Goal: Task Accomplishment & Management: Use online tool/utility

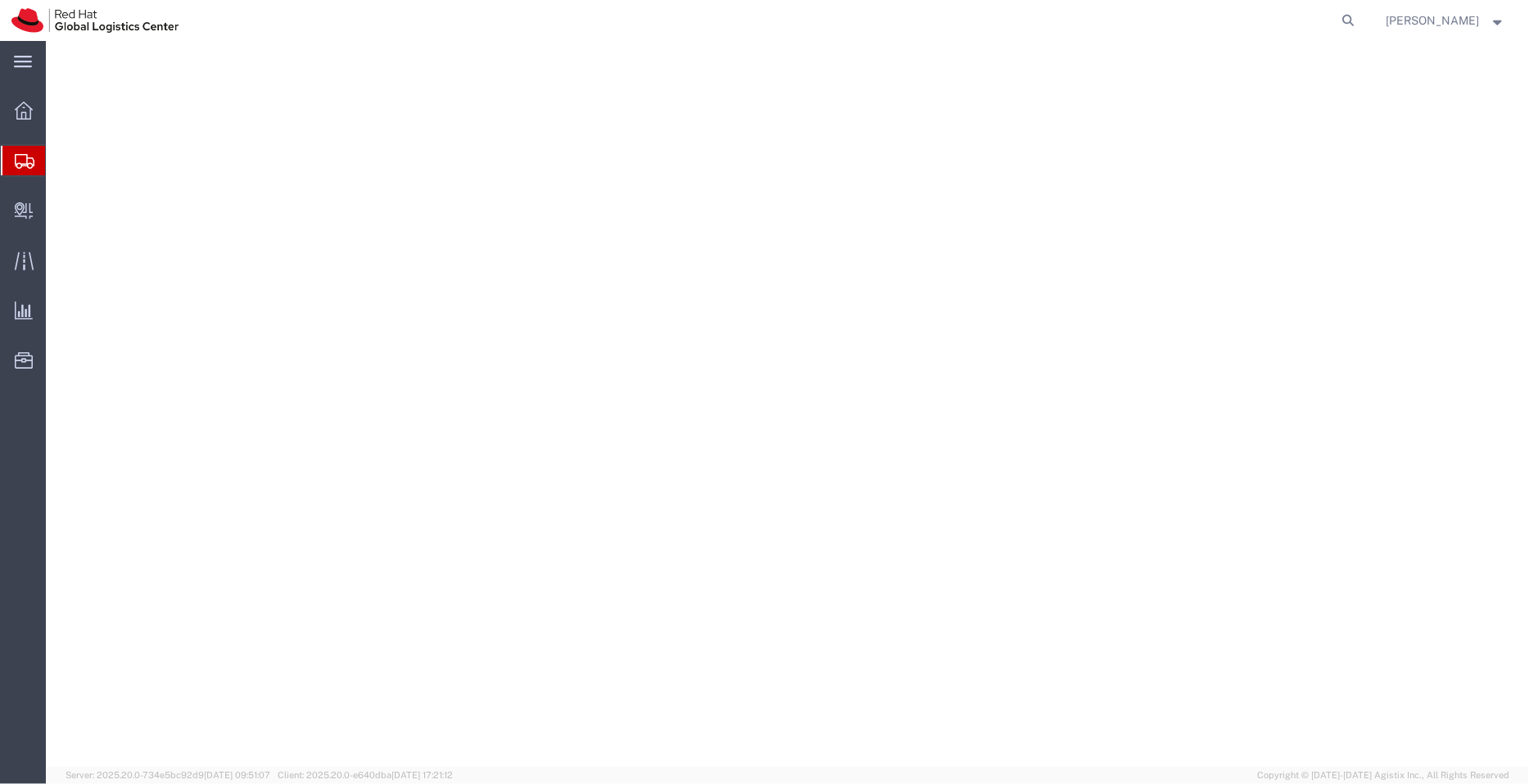
select select "38007"
select select "37925"
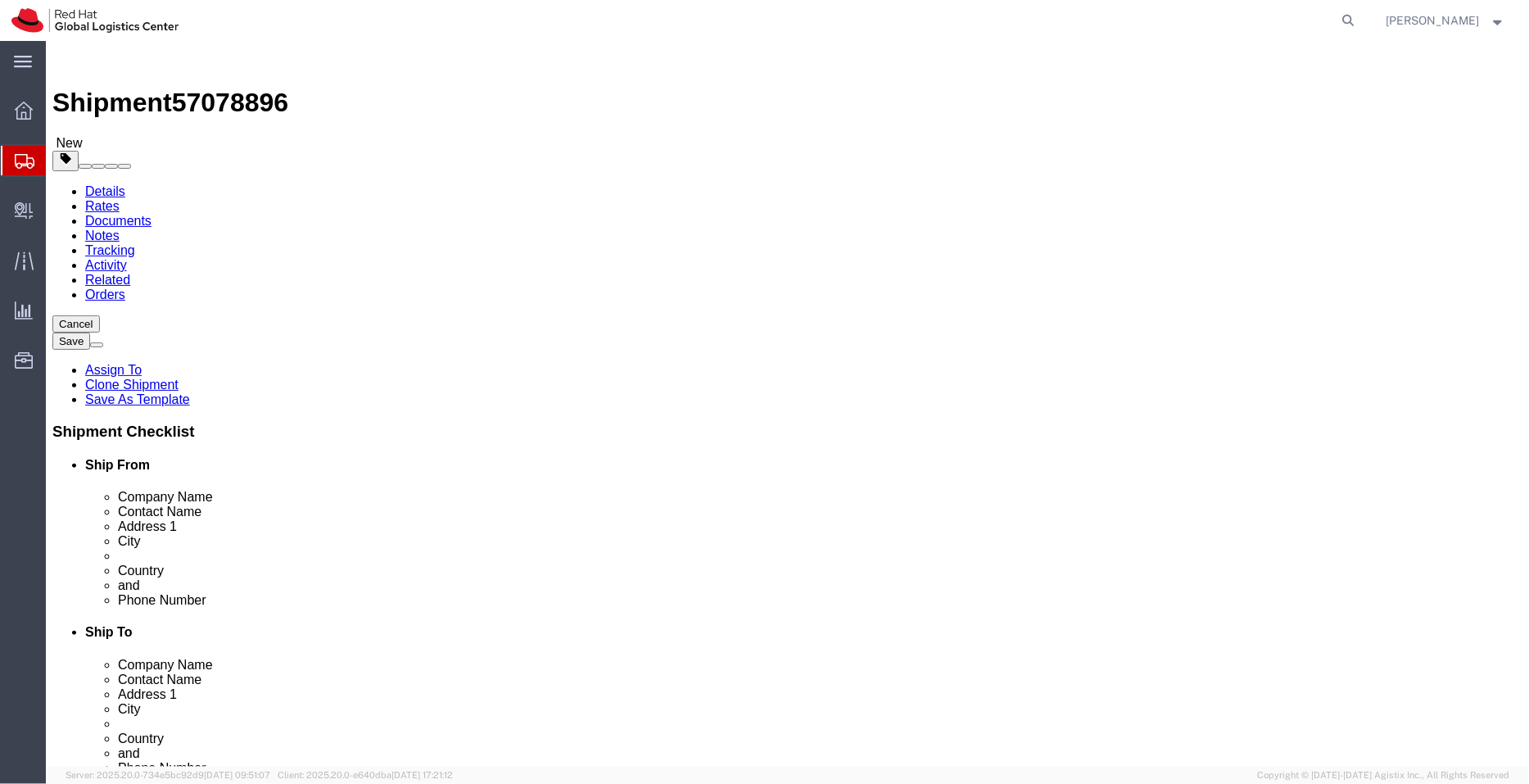
click at [0, 0] on span "Shipment Manager" at bounding box center [0, 0] width 0 height 0
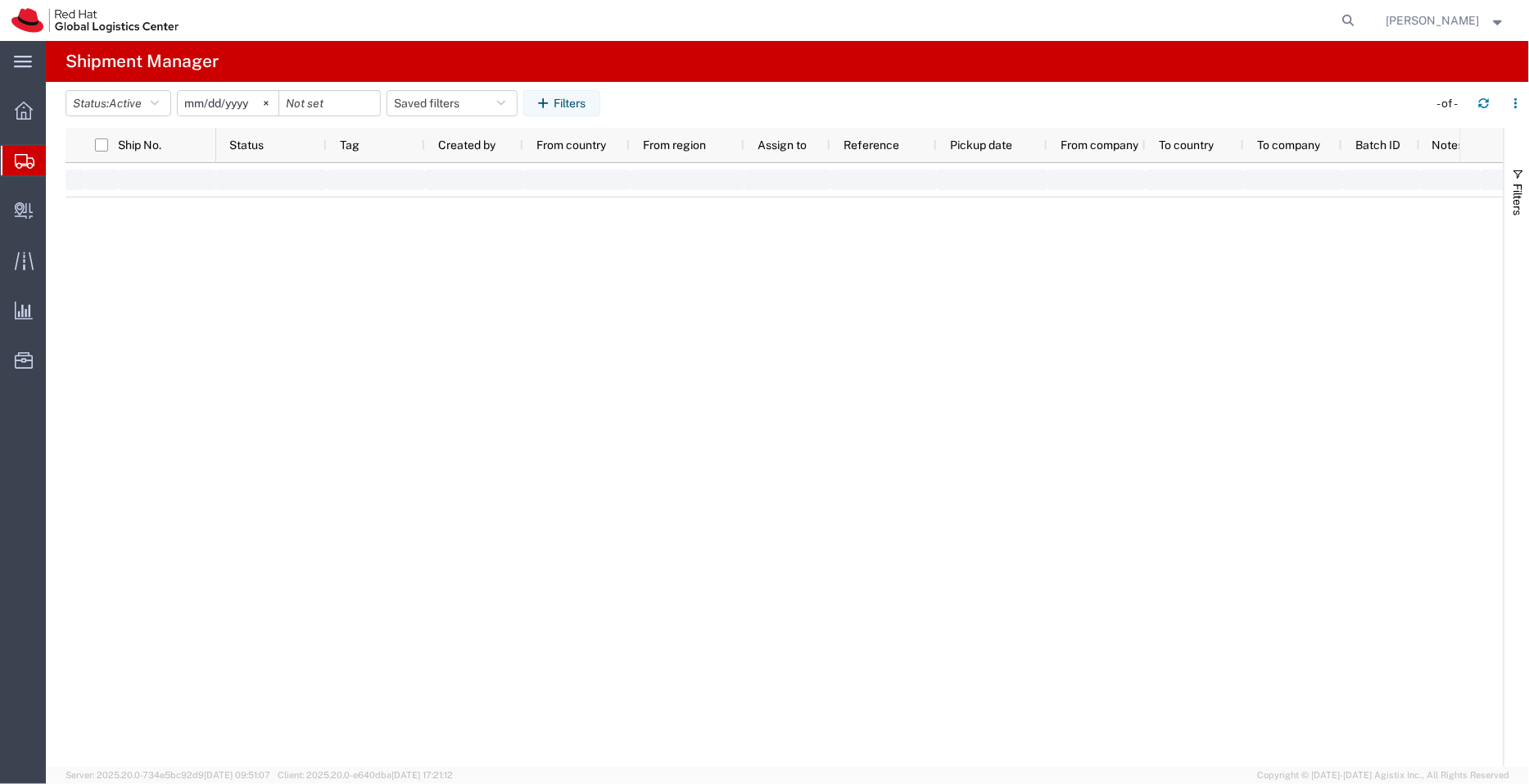
type input "[DATE]"
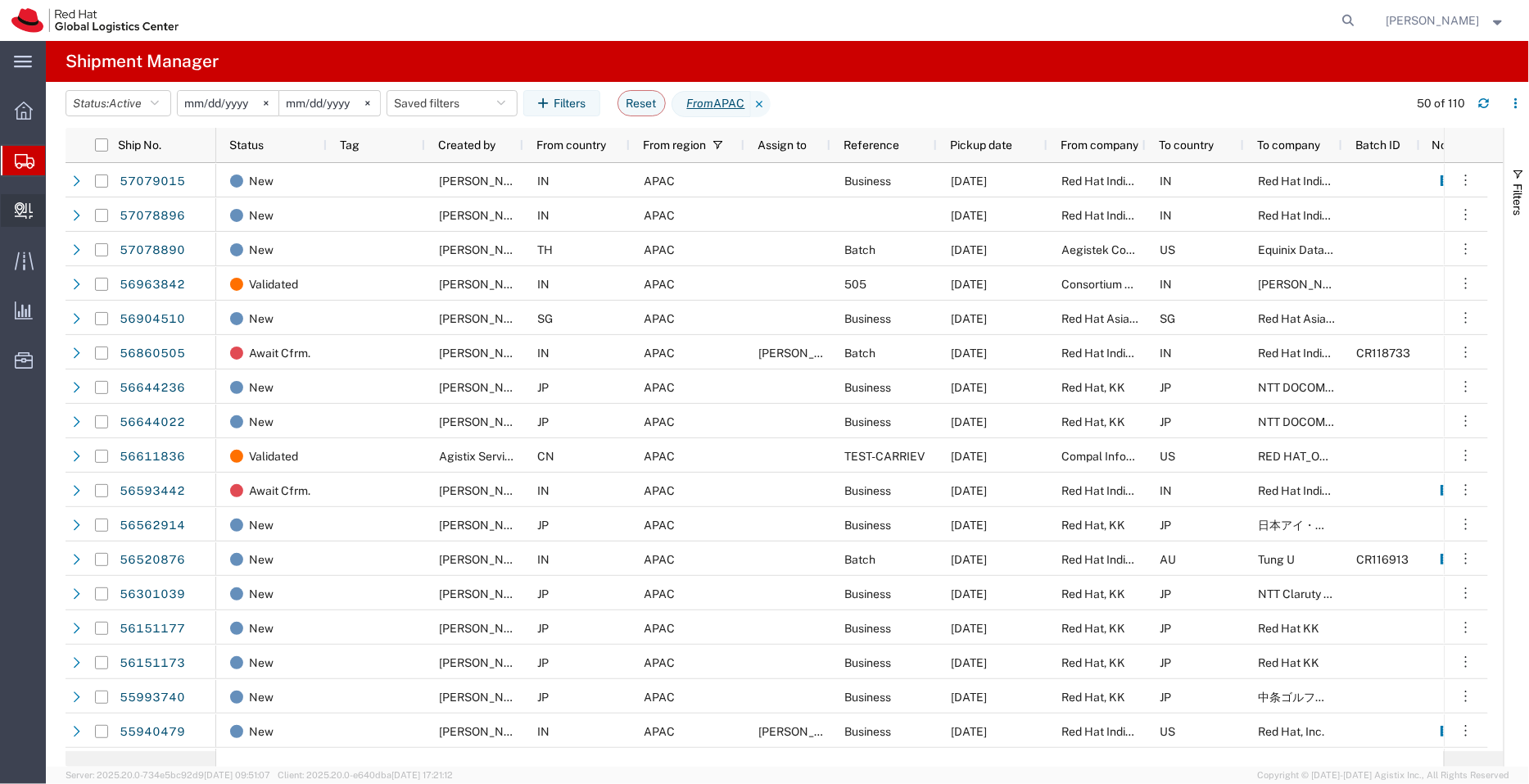
click at [0, 0] on span "Create Delivery" at bounding box center [0, 0] width 0 height 0
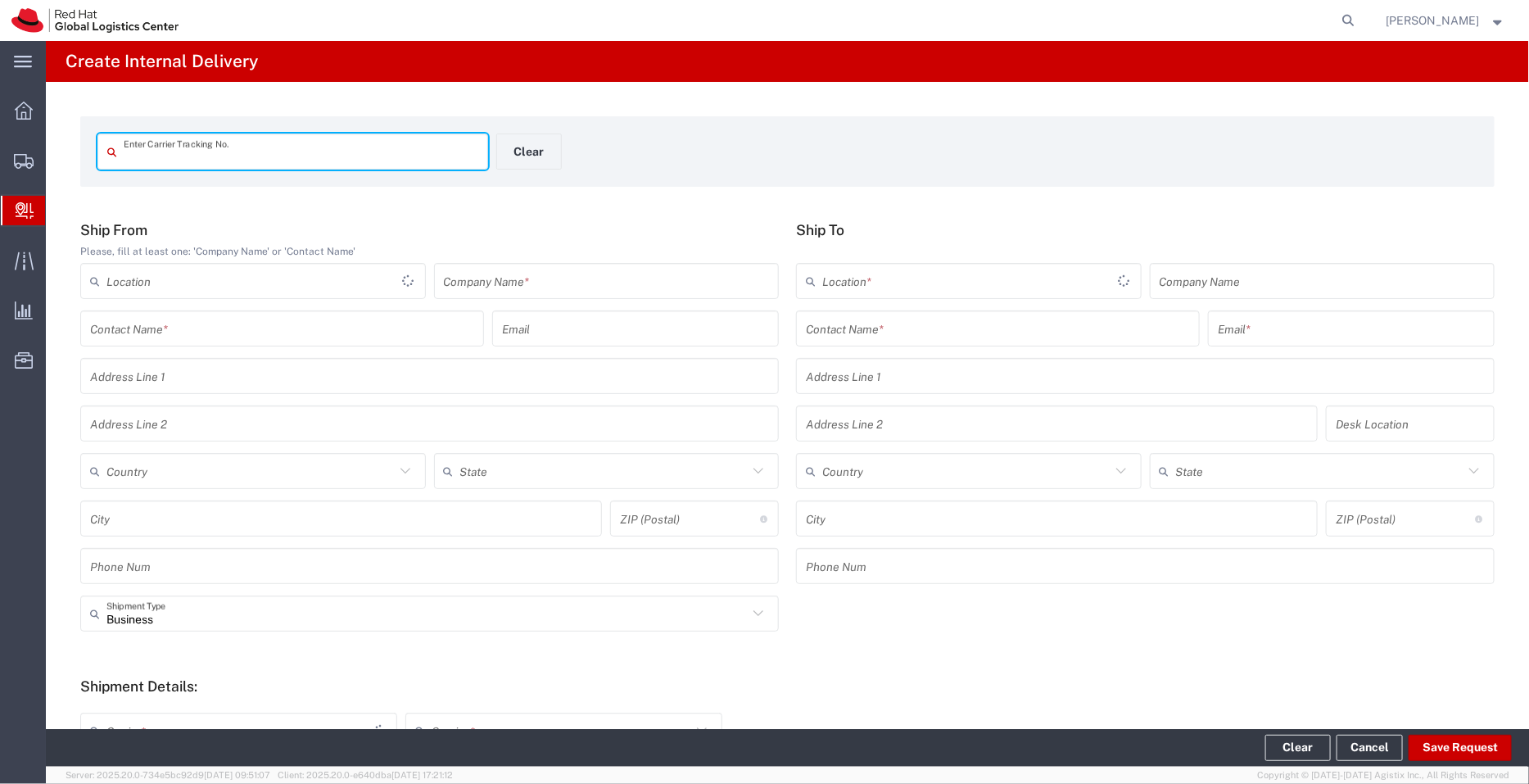
click at [250, 156] on input "text" at bounding box center [301, 151] width 355 height 29
type input "35287294291"
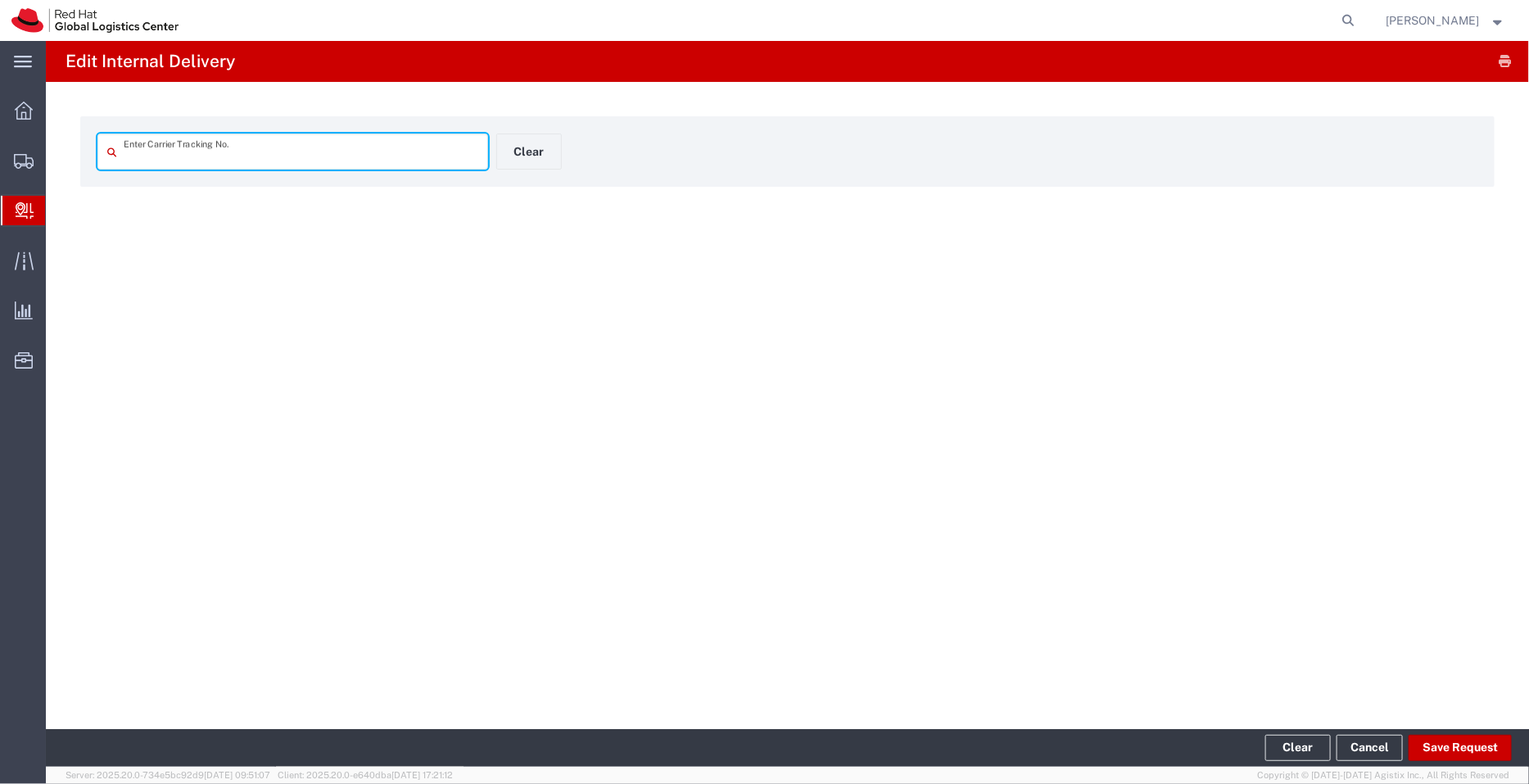
type input "35287294291"
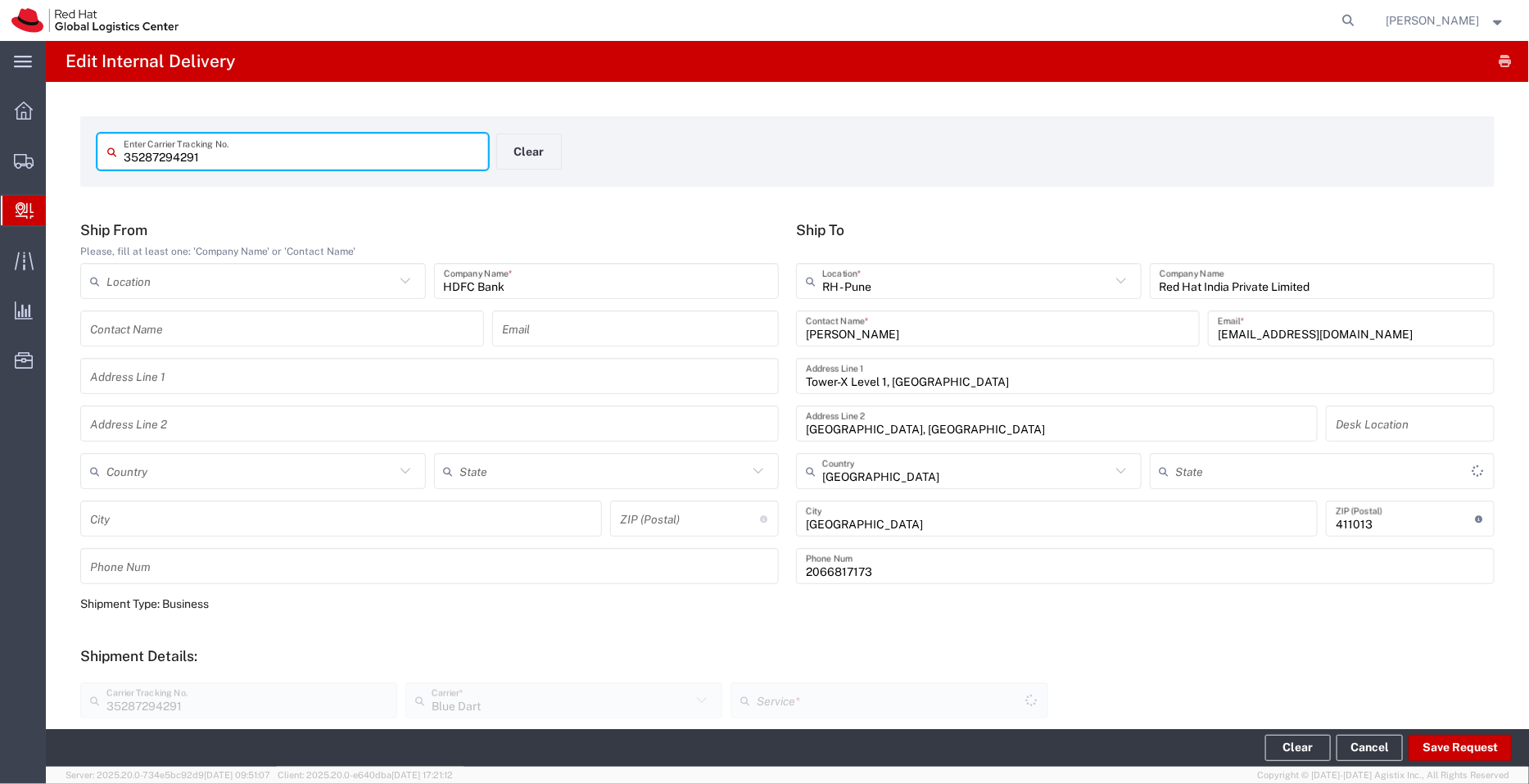
type input "Domestic Priority"
type input "Mahārāshtra"
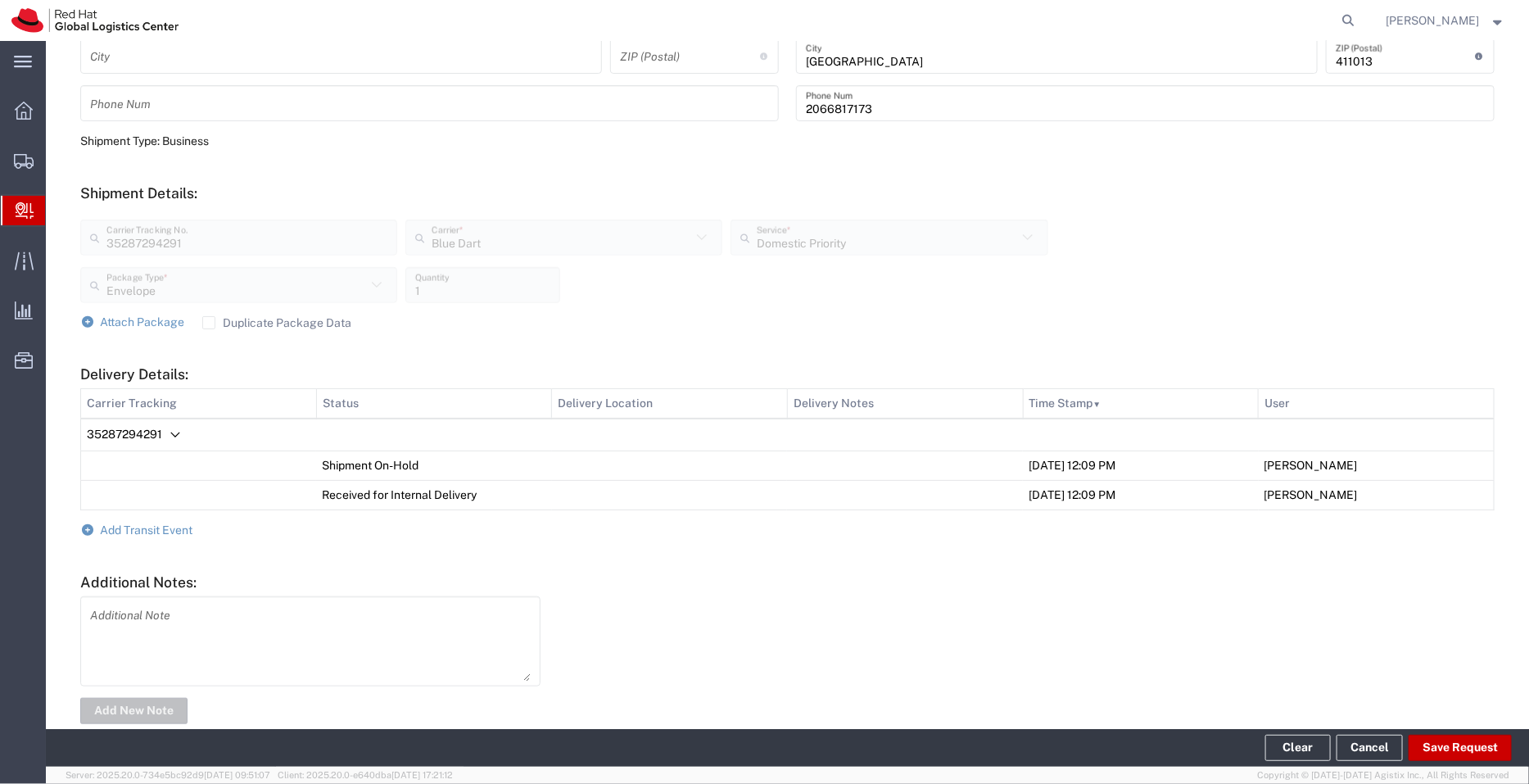
scroll to position [466, 0]
click at [166, 526] on span "Add Transit Event" at bounding box center [147, 527] width 93 height 13
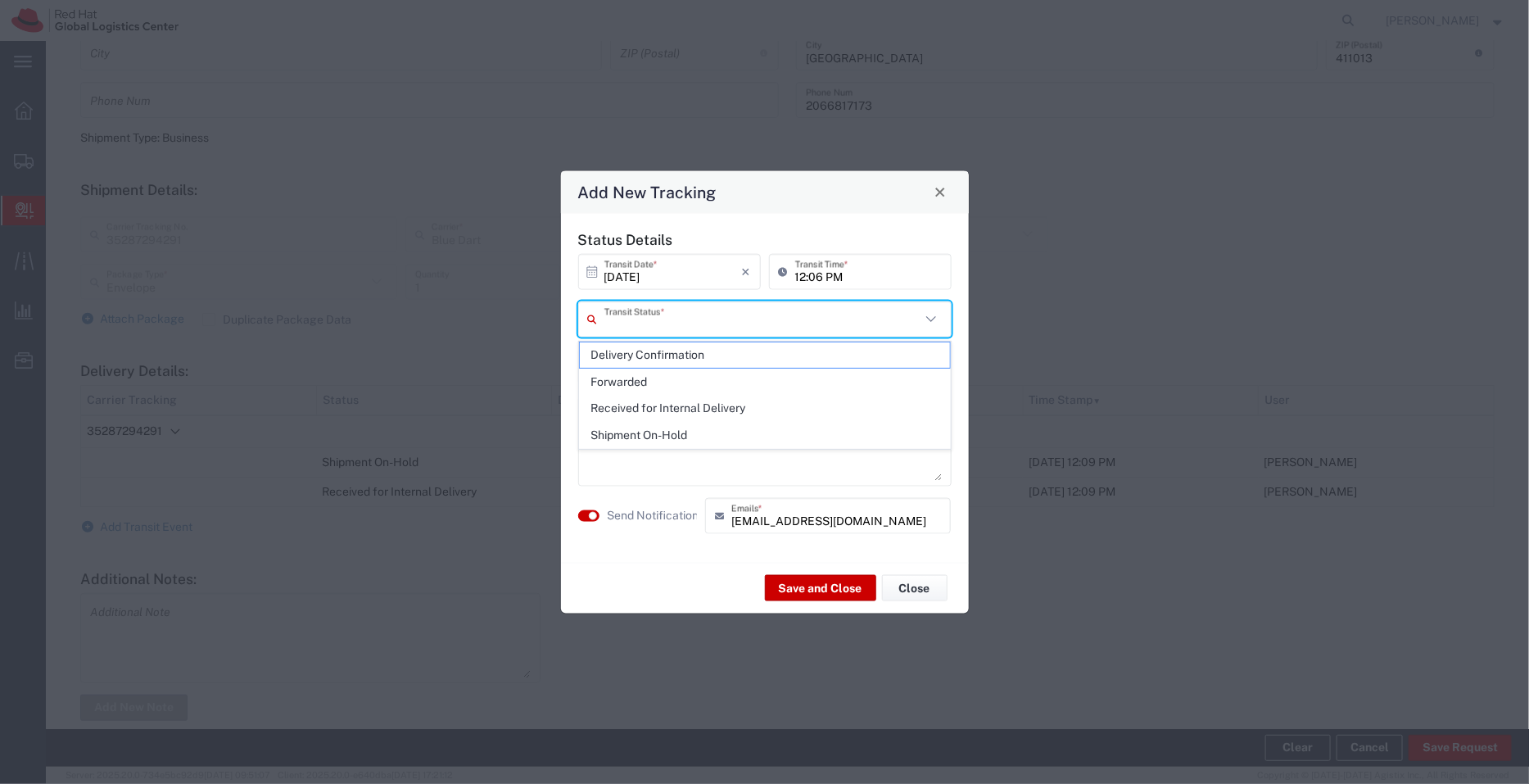
click at [698, 323] on input "text" at bounding box center [763, 319] width 316 height 29
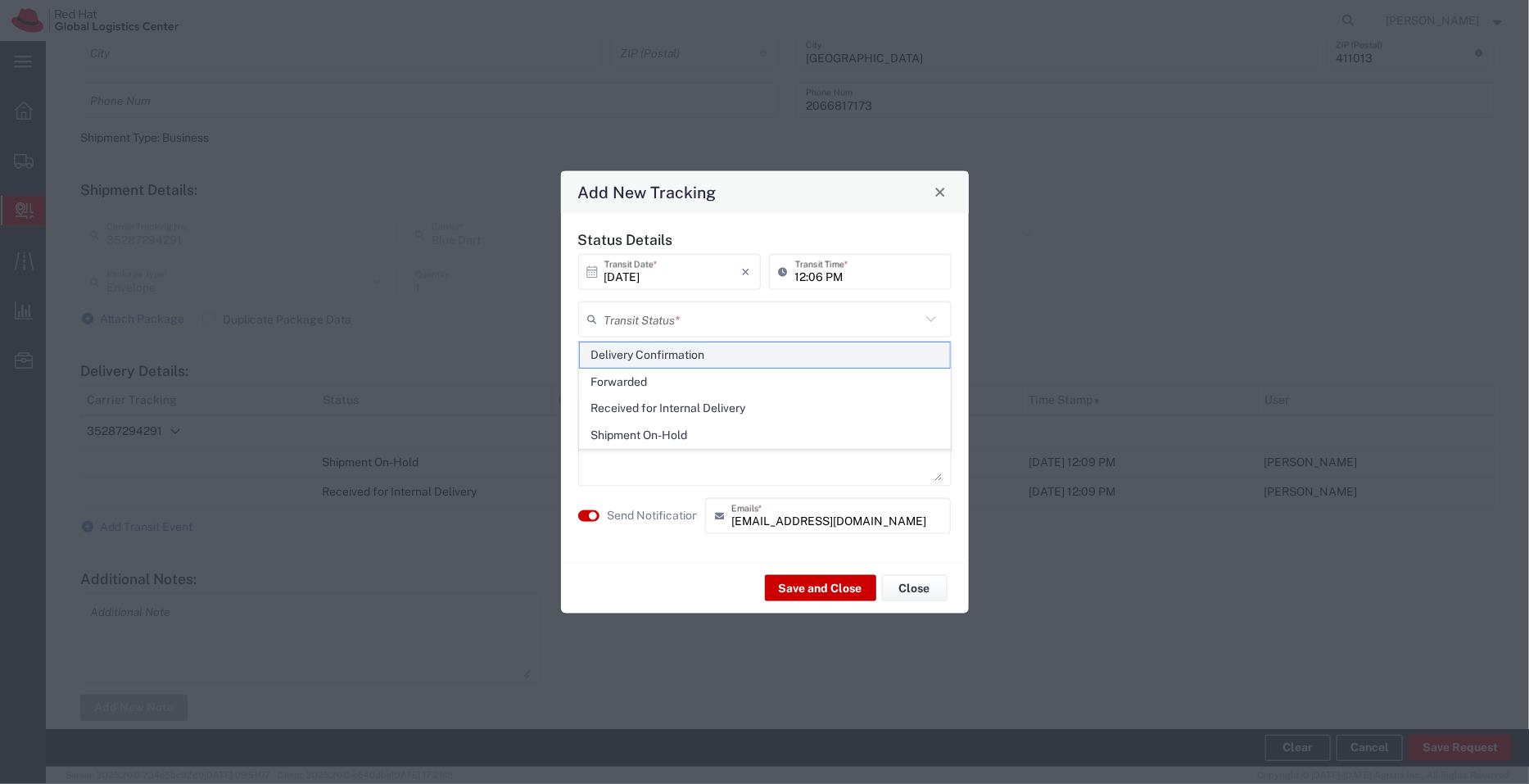
click at [695, 362] on span "Delivery Confirmation" at bounding box center [764, 355] width 371 height 25
type input "Delivery Confirmation"
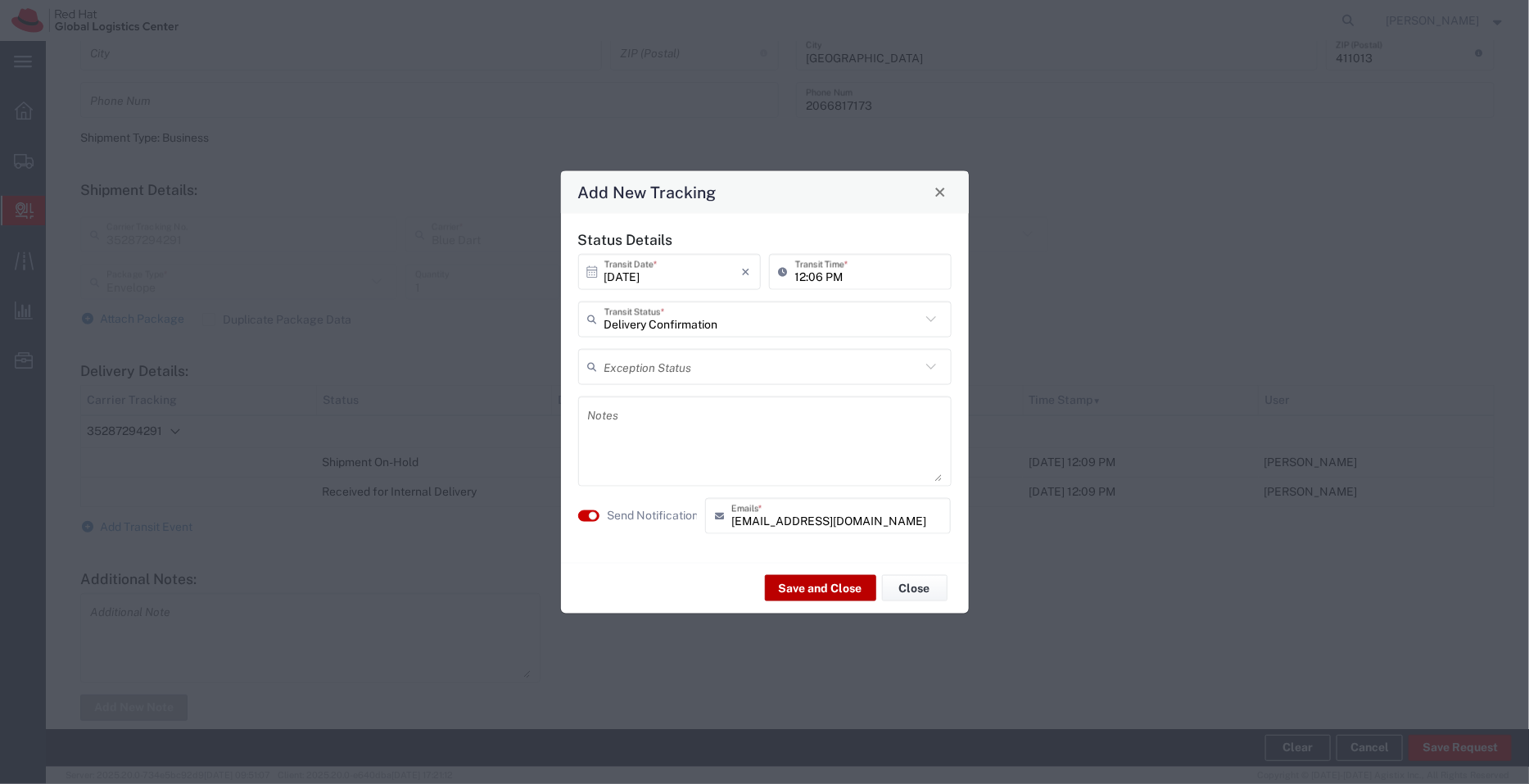
click at [807, 583] on button "Save and Close" at bounding box center [821, 588] width 111 height 26
